Goal: Information Seeking & Learning: Learn about a topic

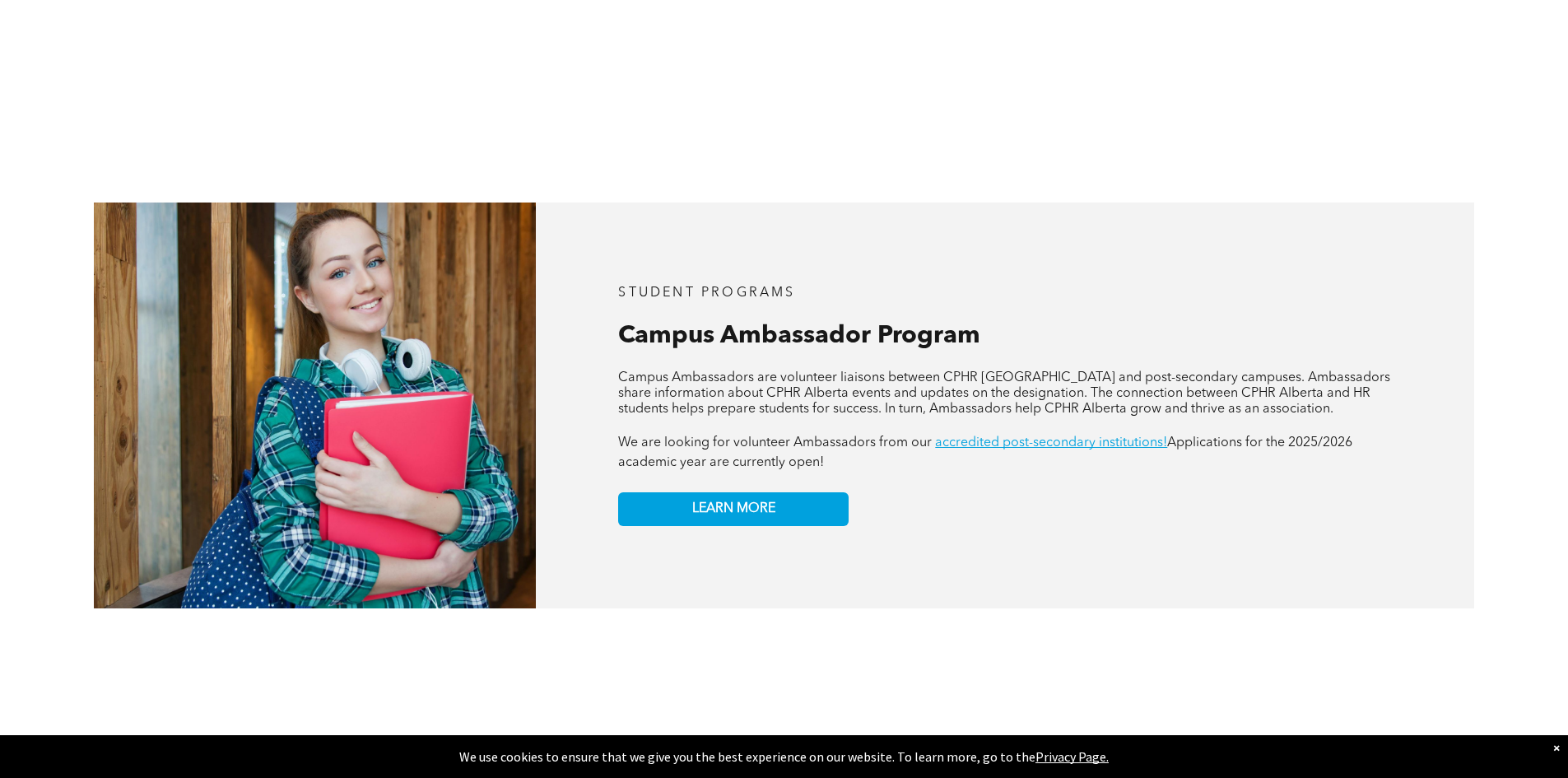
scroll to position [1400, 0]
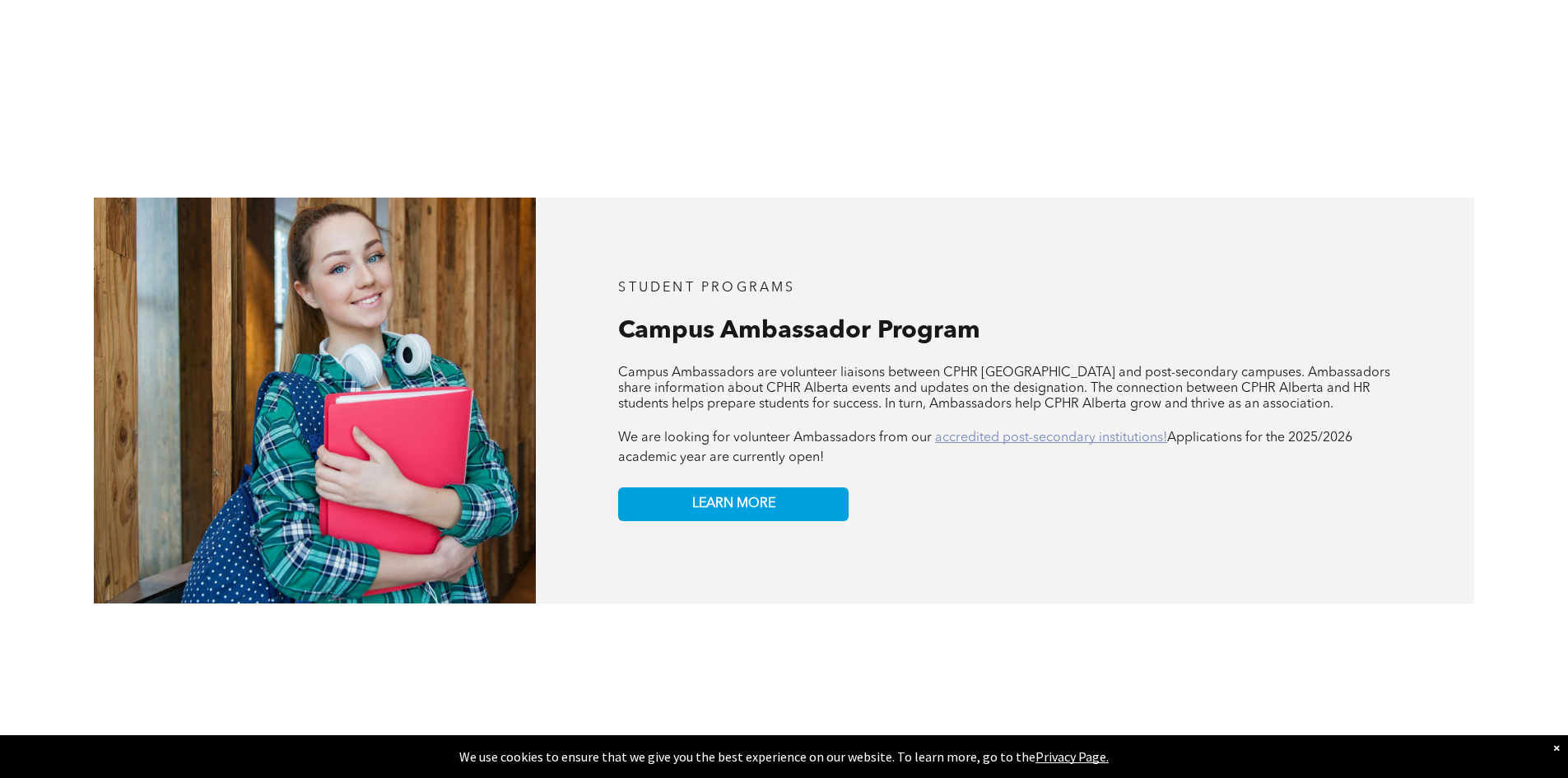
click at [1027, 432] on link "accredited post-secondary institutions!" at bounding box center [1051, 438] width 232 height 13
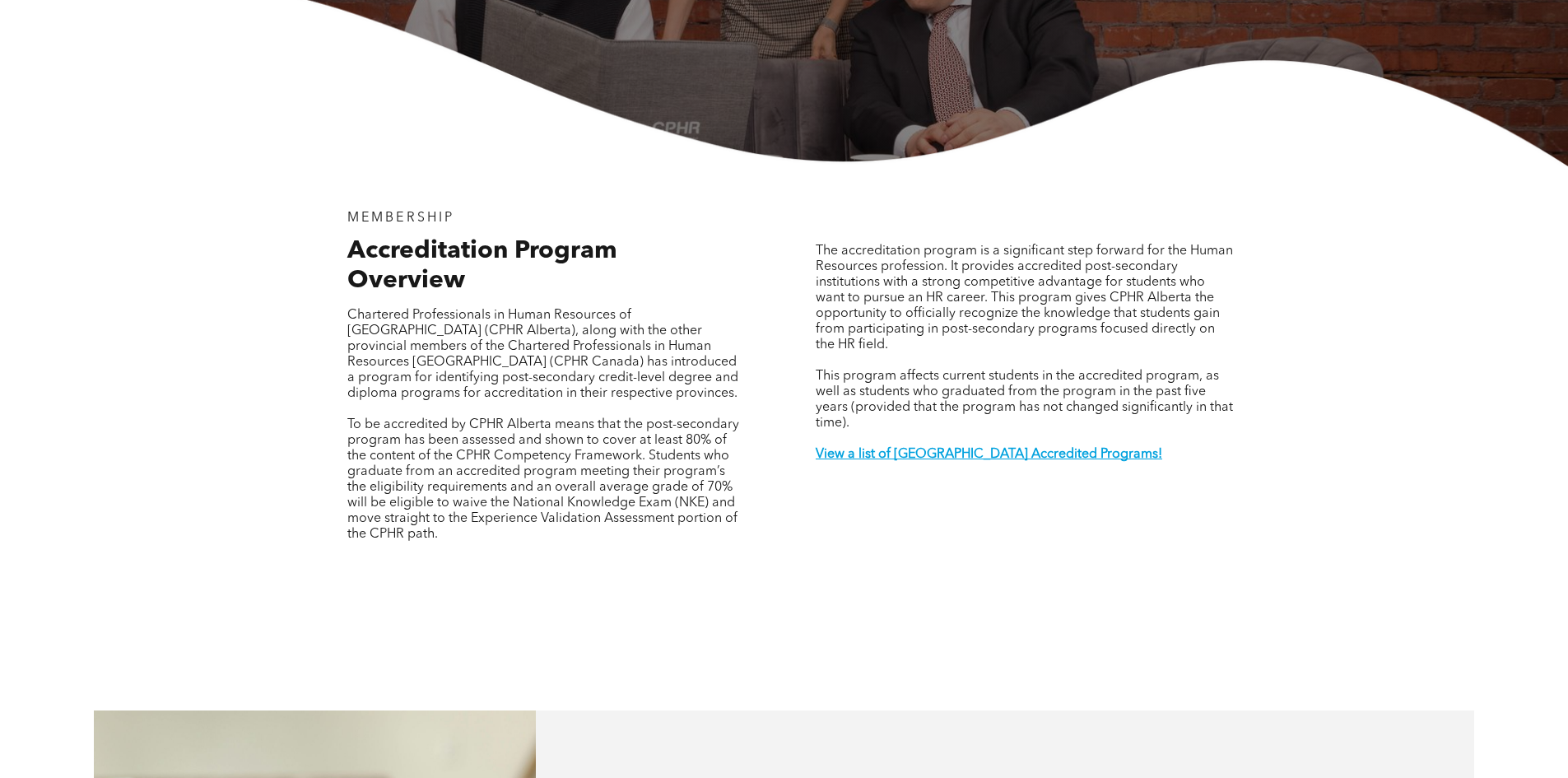
scroll to position [659, 0]
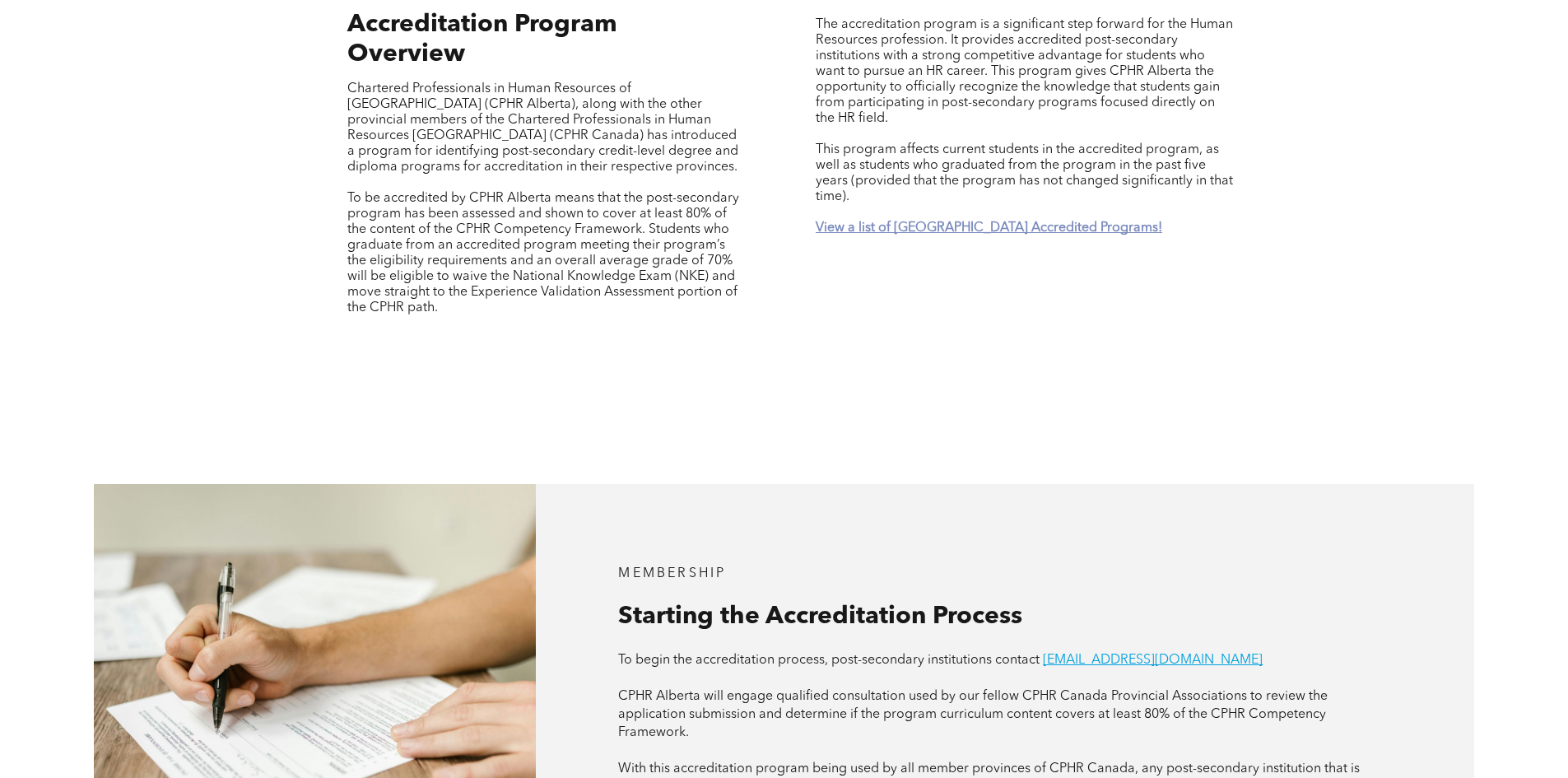
click at [1011, 221] on strong "View a list of [GEOGRAPHIC_DATA] Accredited Programs!" at bounding box center [989, 228] width 346 height 13
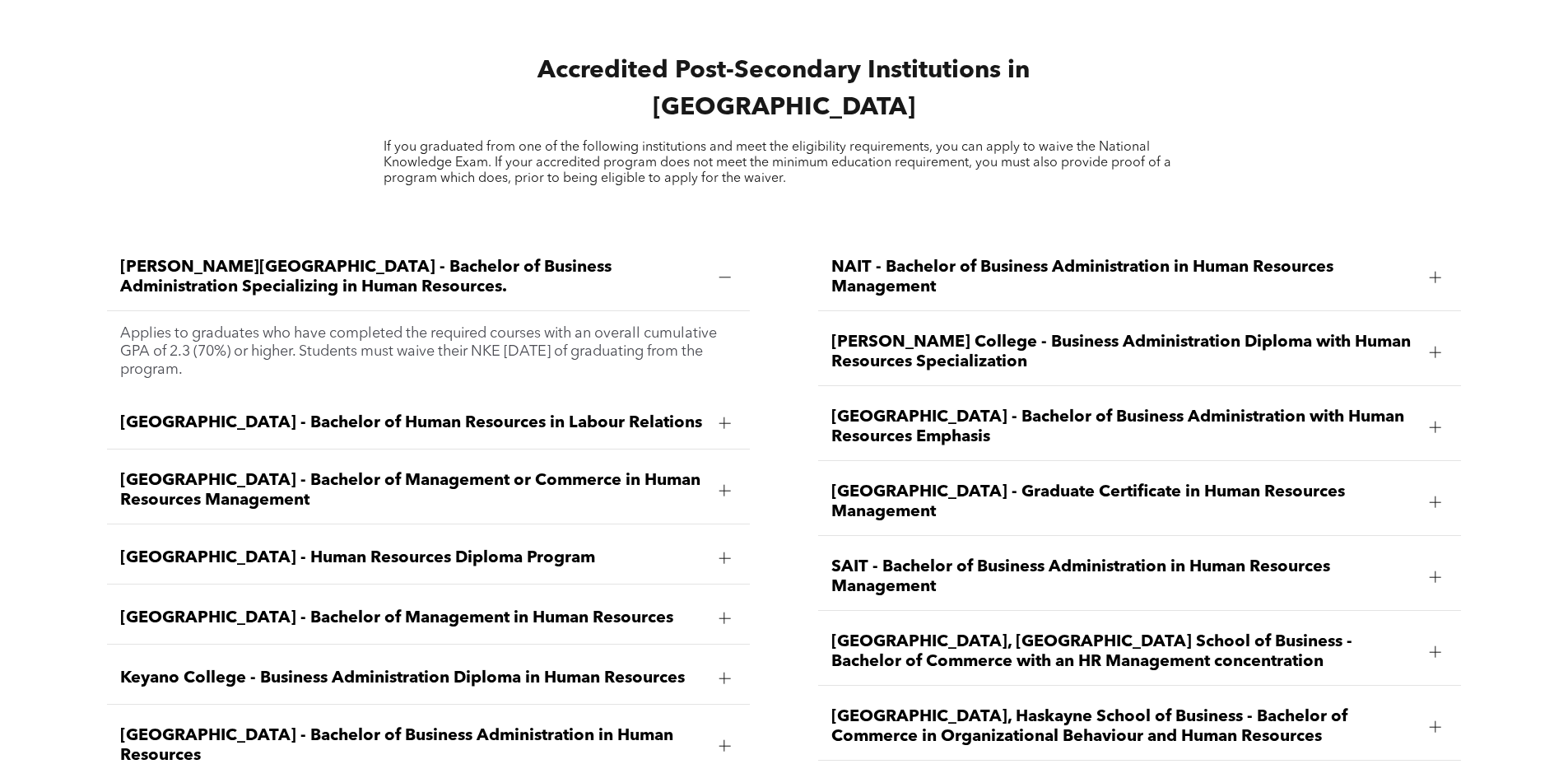
scroll to position [2348, 0]
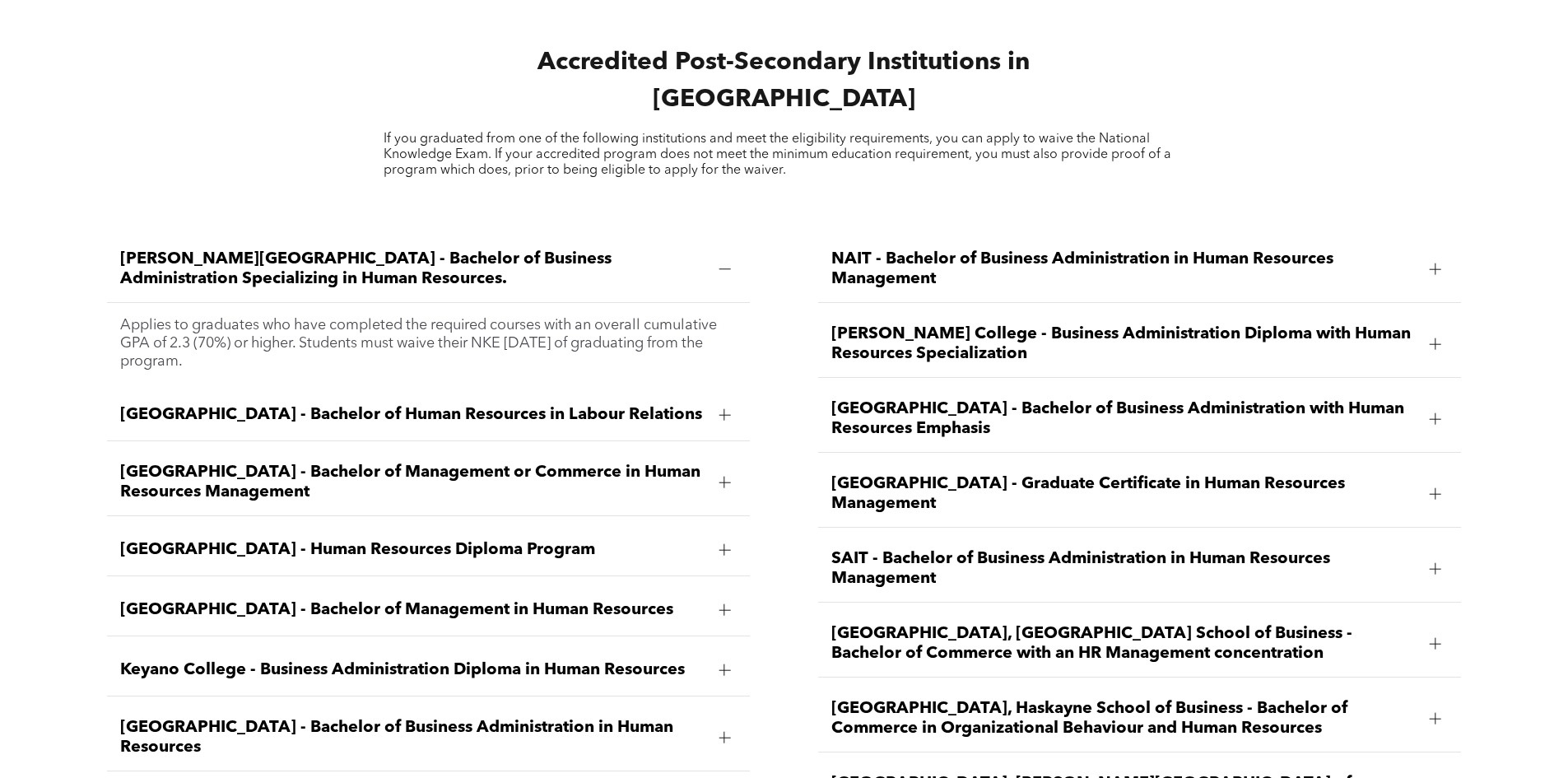
click at [592, 540] on span "[GEOGRAPHIC_DATA] - Human Resources Diploma Program" at bounding box center [413, 550] width 585 height 20
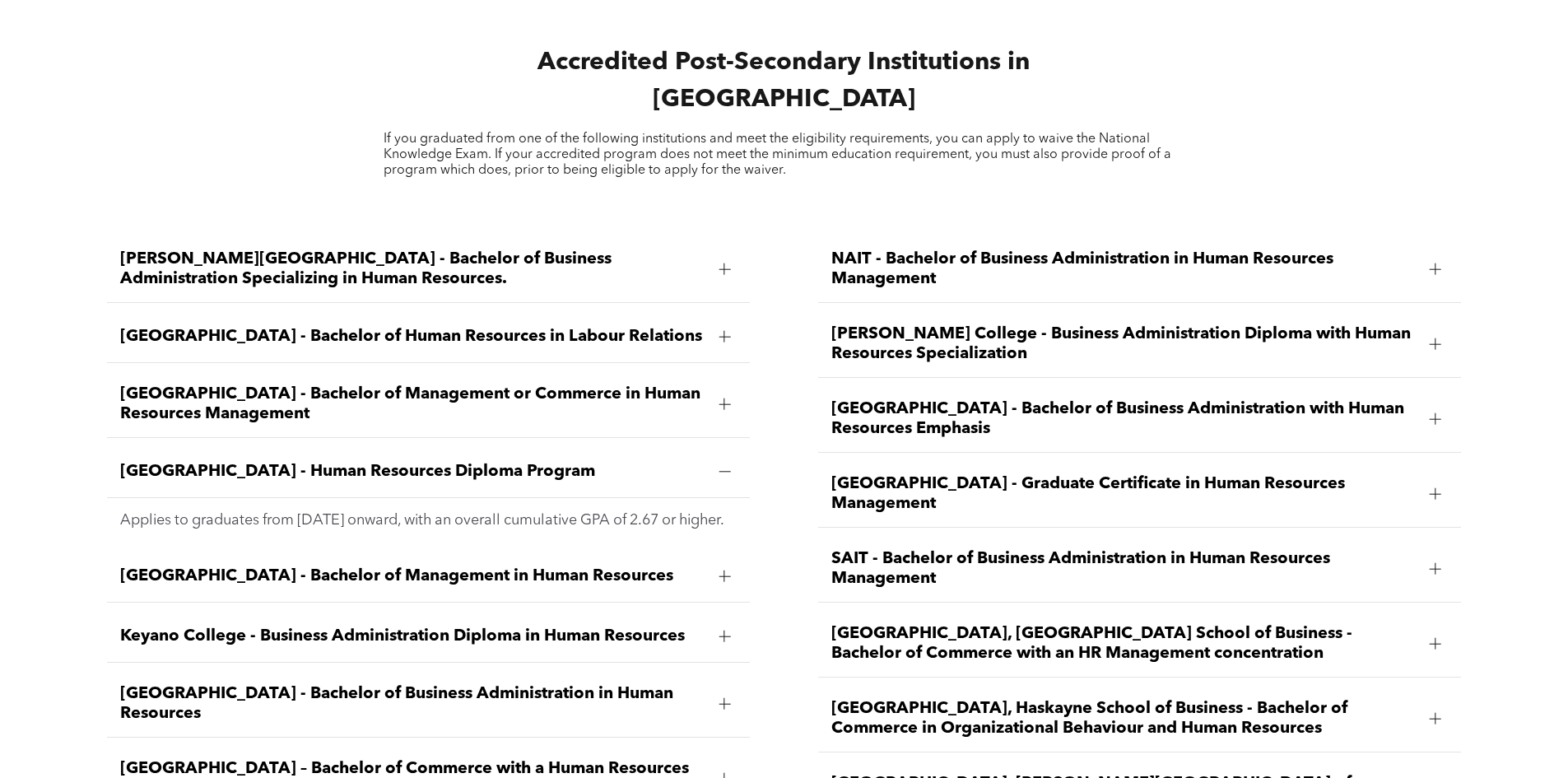
click at [667, 446] on div "[GEOGRAPHIC_DATA] - Human Resources Diploma Program" at bounding box center [428, 472] width 642 height 52
